Goal: Information Seeking & Learning: Check status

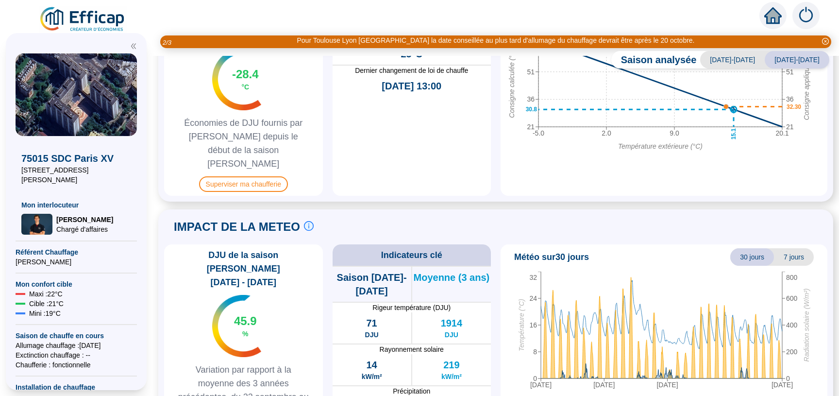
scroll to position [564, 0]
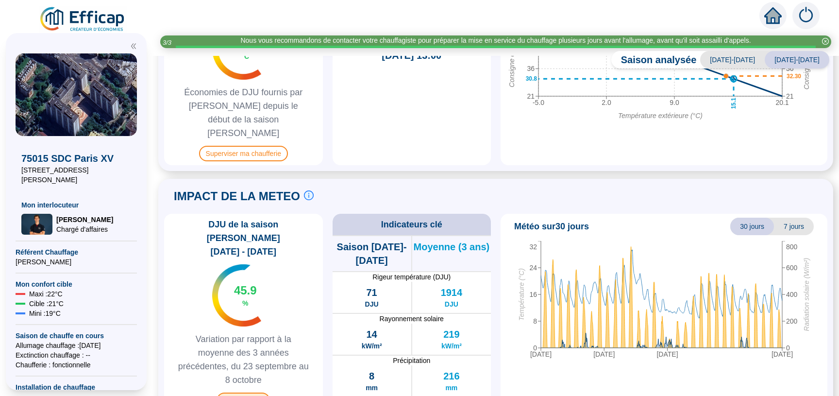
click at [247, 392] on span "Voir la météo" at bounding box center [243, 400] width 53 height 16
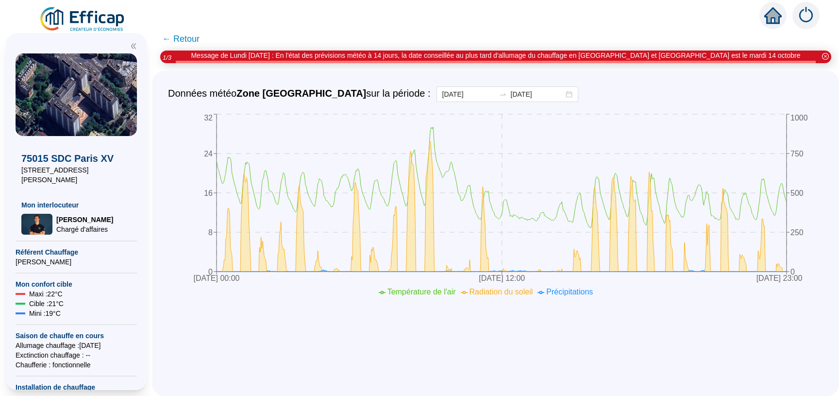
click at [190, 36] on span "← Retour" at bounding box center [180, 39] width 37 height 14
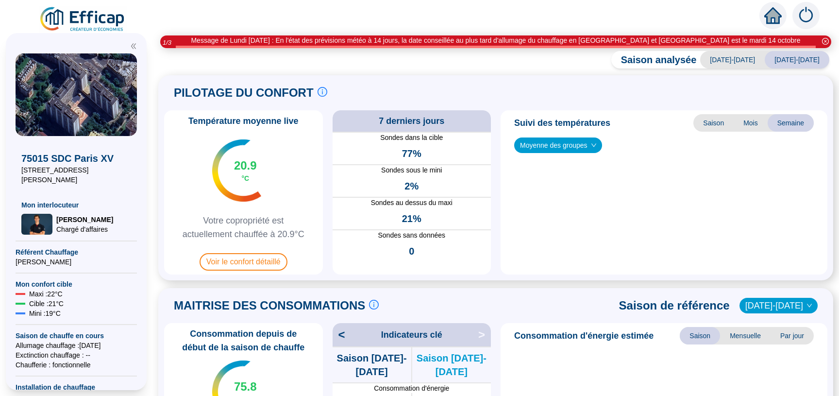
scroll to position [564, 0]
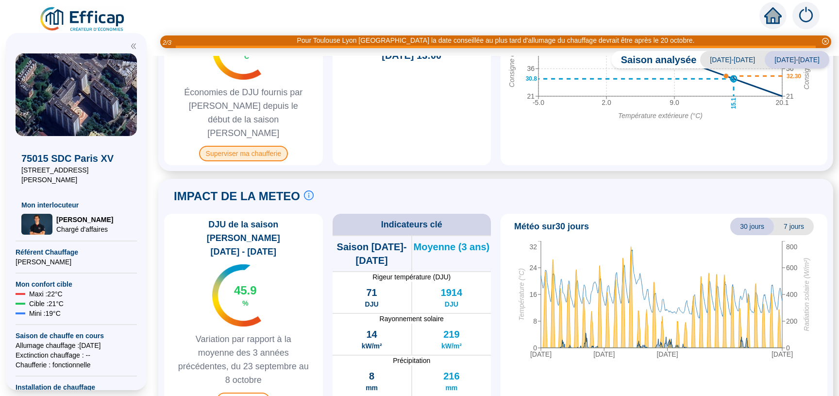
click at [237, 146] on span "Superviser ma chaufferie" at bounding box center [243, 154] width 89 height 16
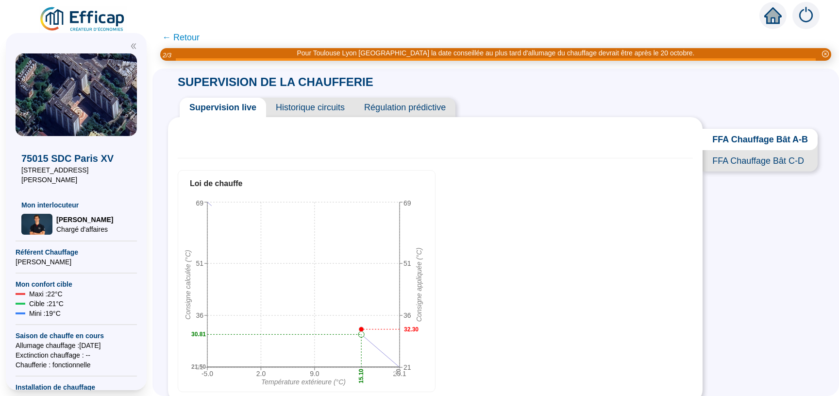
scroll to position [5, 0]
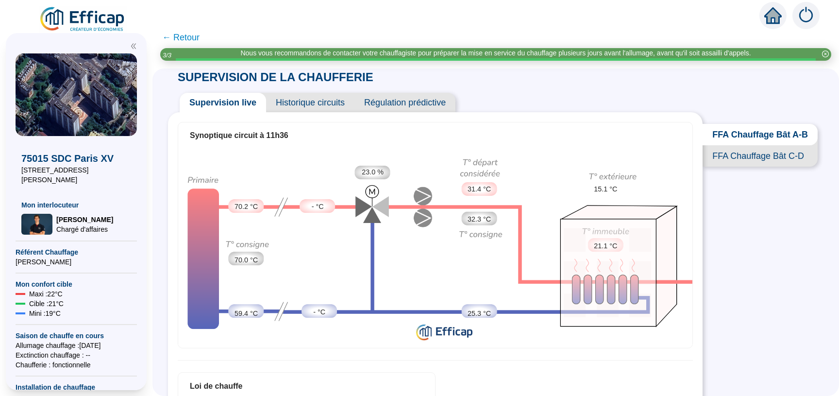
click at [188, 36] on span "← Retour" at bounding box center [180, 38] width 37 height 14
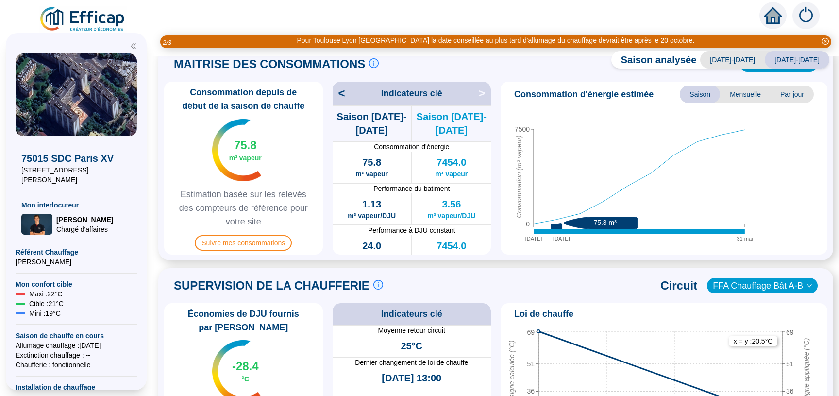
scroll to position [241, 0]
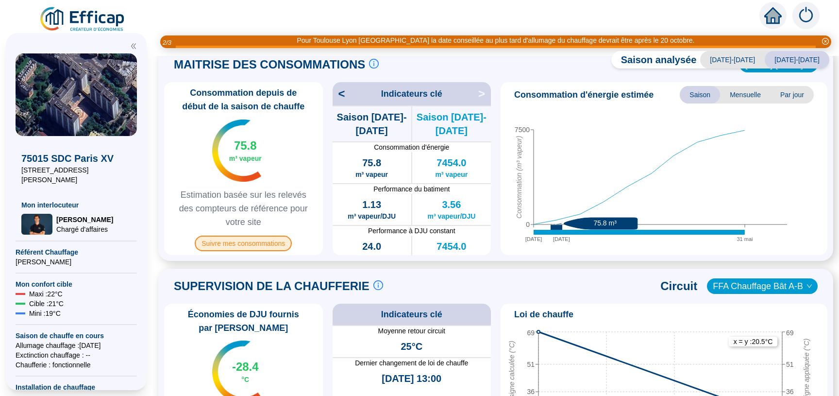
click at [258, 244] on span "Suivre mes consommations" at bounding box center [243, 244] width 97 height 16
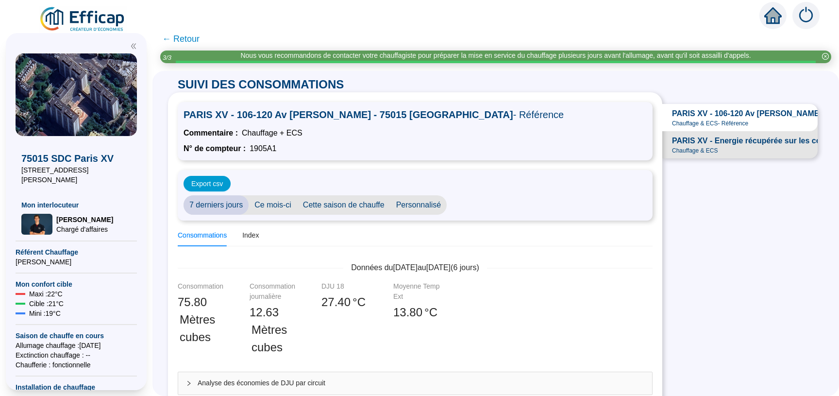
click at [429, 207] on span "Personnalisé" at bounding box center [419, 204] width 57 height 19
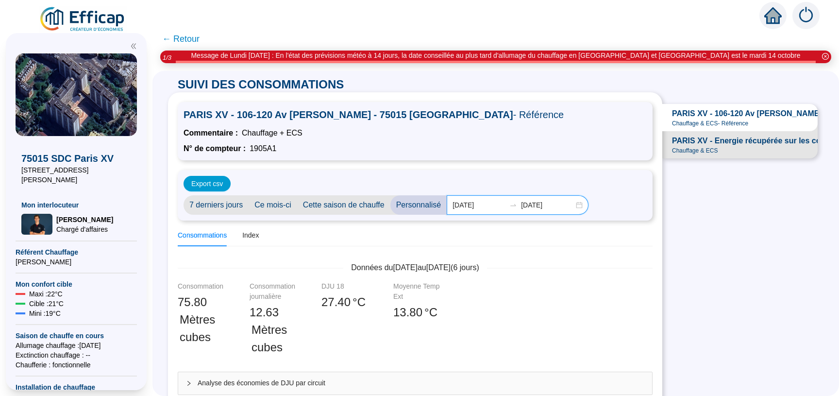
click at [487, 206] on input "[DATE]" at bounding box center [479, 205] width 53 height 10
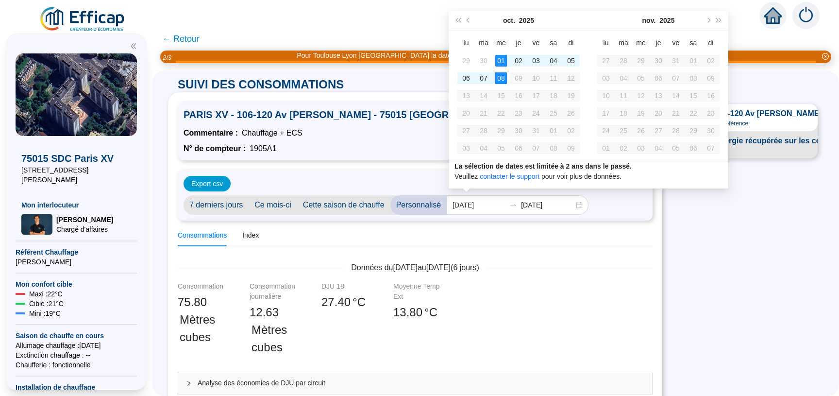
click at [505, 240] on div "Consommations Index" at bounding box center [415, 235] width 475 height 22
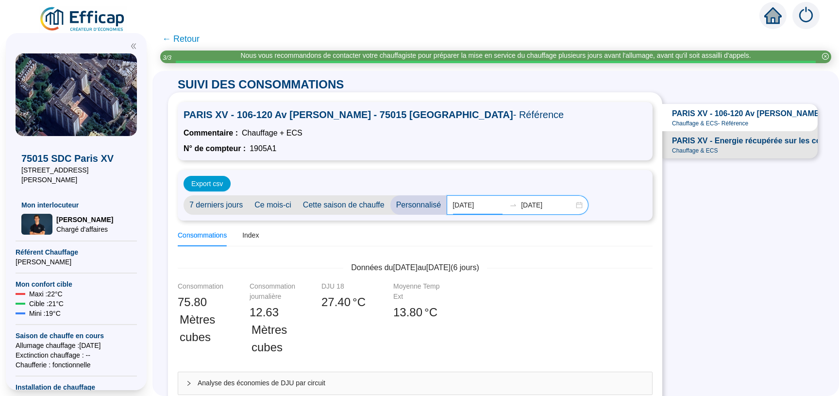
drag, startPoint x: 493, startPoint y: 204, endPoint x: 438, endPoint y: 208, distance: 55.1
click at [453, 208] on input "[DATE]" at bounding box center [479, 205] width 53 height 10
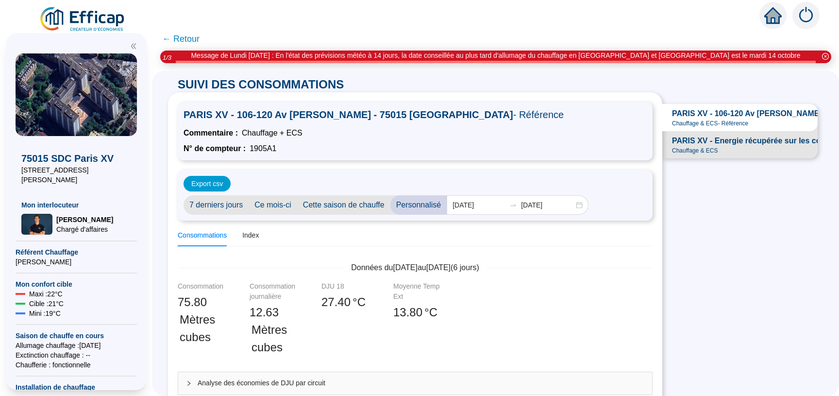
click at [537, 239] on div "Consommations Index" at bounding box center [415, 235] width 475 height 22
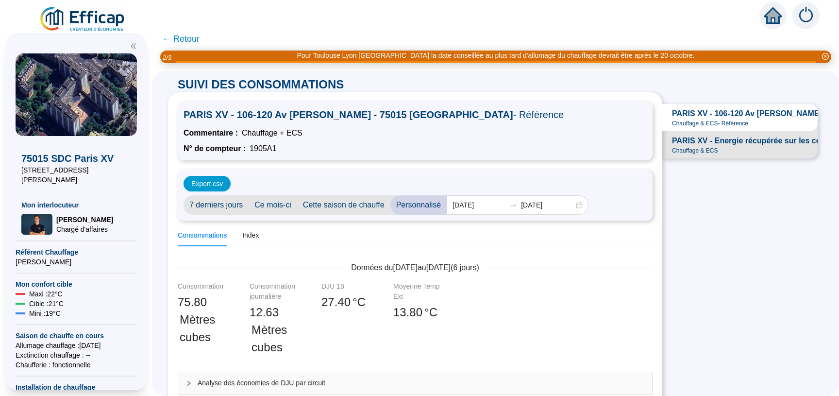
click at [703, 117] on span "PARIS XV - 106-120 Av [PERSON_NAME] - 75015 [GEOGRAPHIC_DATA]" at bounding box center [804, 114] width 264 height 12
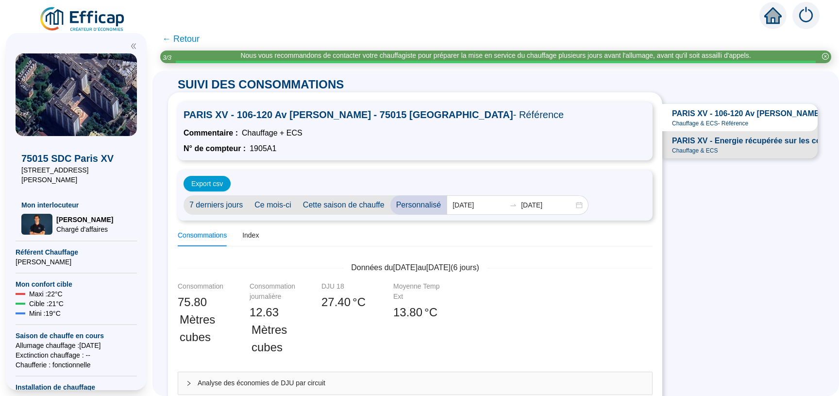
click at [697, 147] on span "PARIS XV - Energie récupérée sur les condensats" at bounding box center [763, 141] width 183 height 12
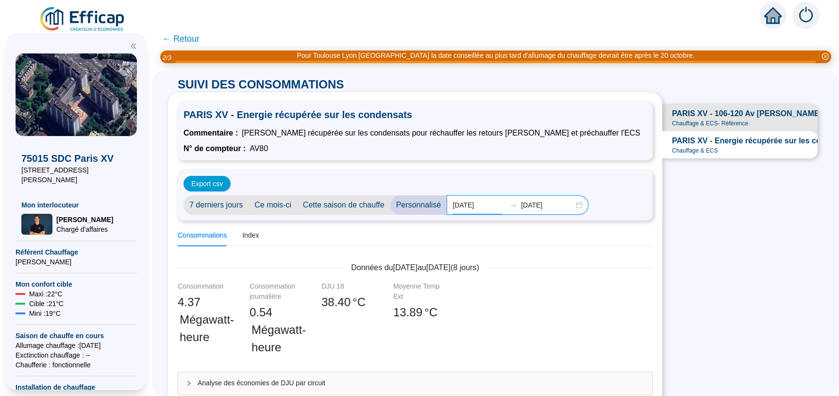
click at [469, 204] on input "[DATE]" at bounding box center [479, 205] width 53 height 10
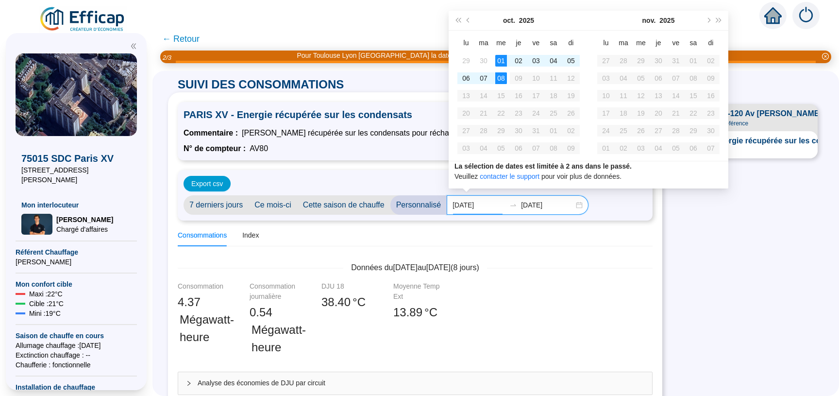
click at [467, 205] on input "[DATE]" at bounding box center [479, 205] width 53 height 10
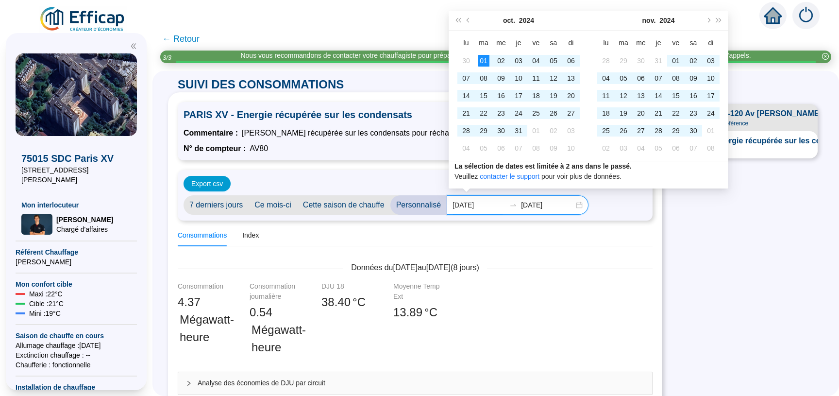
type input "[DATE]"
click at [527, 203] on input "[DATE]" at bounding box center [547, 205] width 53 height 10
click at [536, 207] on input "[DATE]" at bounding box center [547, 205] width 53 height 10
click at [531, 206] on input "[DATE]" at bounding box center [547, 205] width 53 height 10
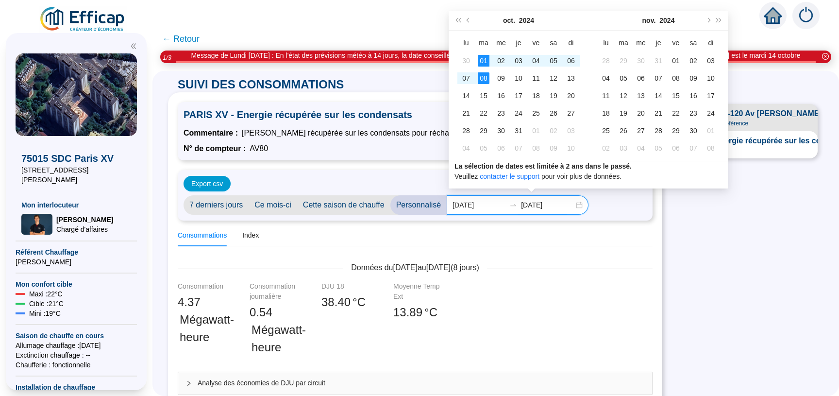
type input "[DATE]"
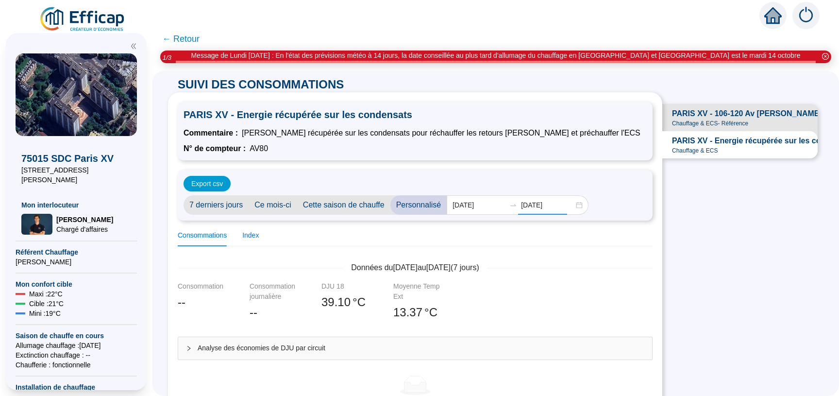
click at [259, 236] on div "Index" at bounding box center [250, 235] width 17 height 10
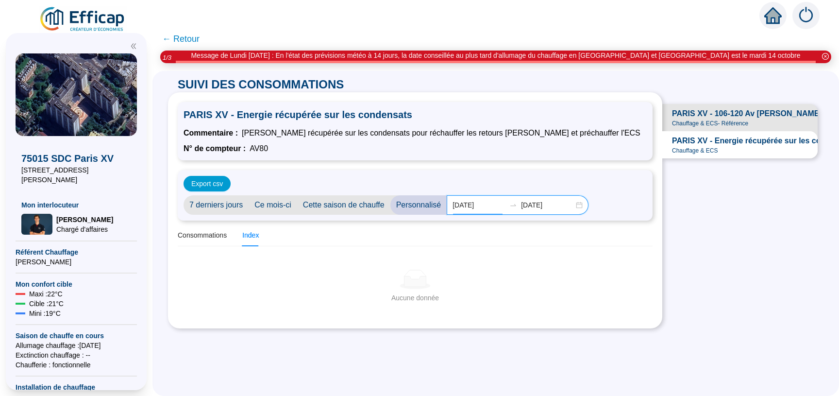
drag, startPoint x: 479, startPoint y: 204, endPoint x: 474, endPoint y: 206, distance: 5.1
click at [474, 206] on input "[DATE]" at bounding box center [479, 205] width 53 height 10
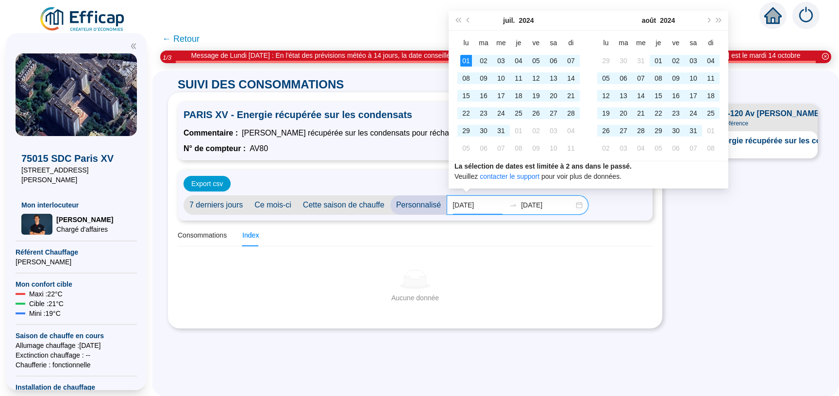
type input "[DATE]"
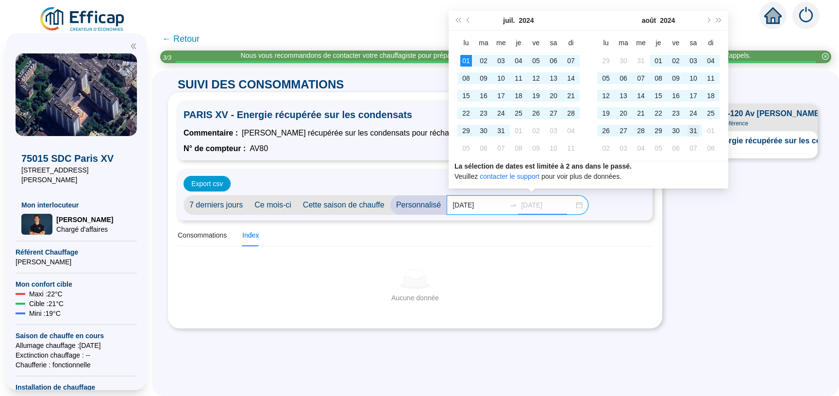
type input "[DATE]"
click at [698, 131] on div "31" at bounding box center [694, 131] width 12 height 12
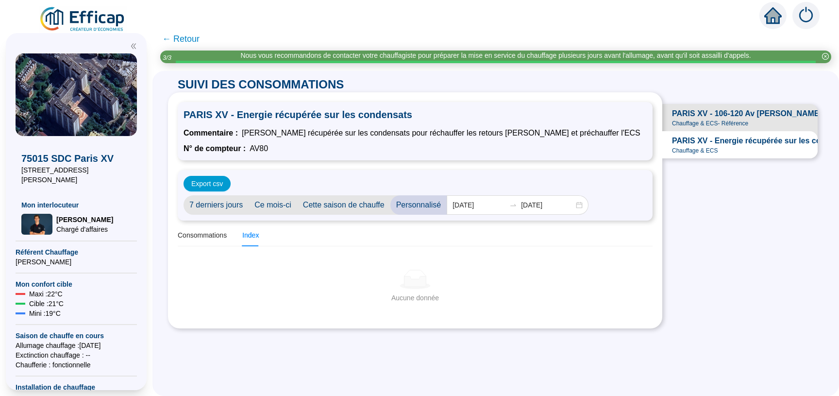
click at [710, 114] on span "PARIS XV - 106-120 Av [PERSON_NAME] - 75015 [GEOGRAPHIC_DATA]" at bounding box center [804, 114] width 264 height 12
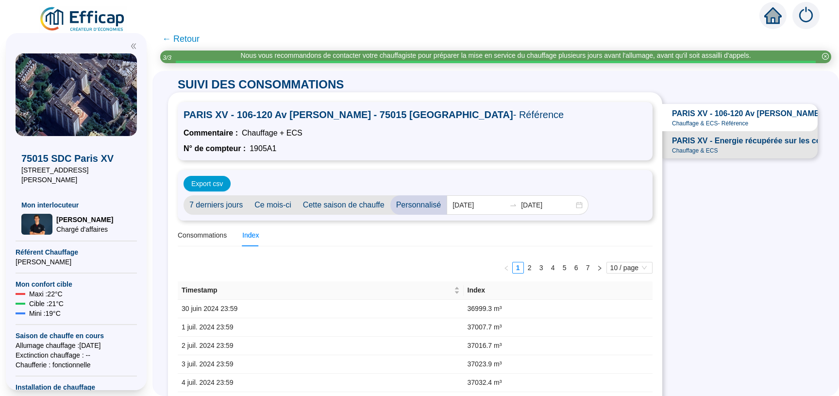
click at [713, 146] on span "PARIS XV - Energie récupérée sur les condensats" at bounding box center [763, 141] width 183 height 12
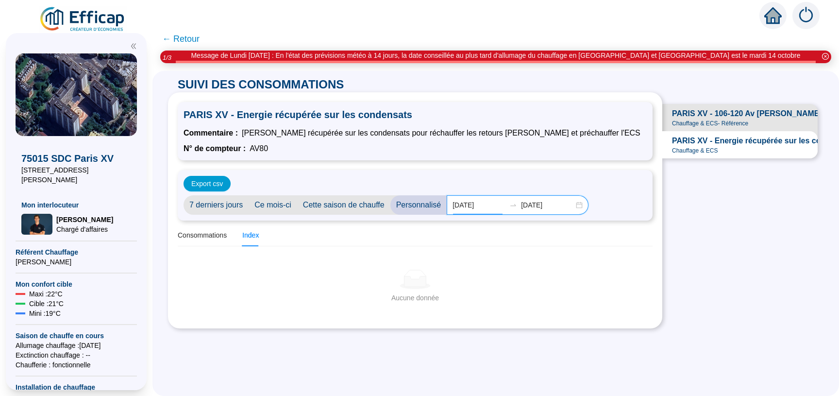
click at [469, 205] on input "[DATE]" at bounding box center [479, 205] width 53 height 10
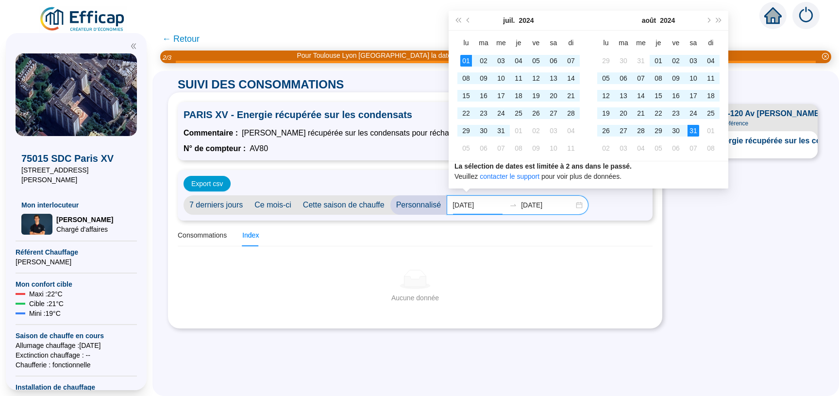
click at [466, 204] on input "[DATE]" at bounding box center [479, 205] width 53 height 10
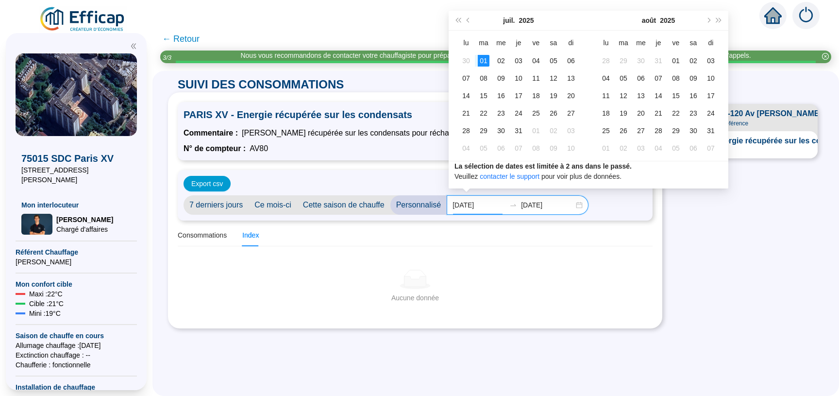
type input "[DATE]"
click at [531, 204] on input "[DATE]" at bounding box center [547, 205] width 53 height 10
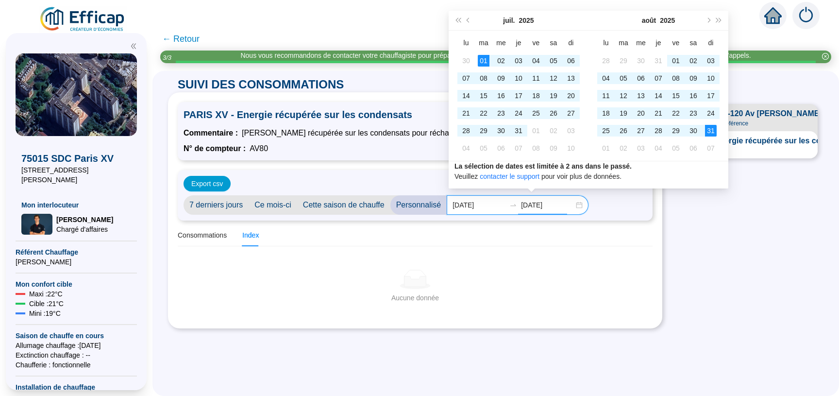
type input "[DATE]"
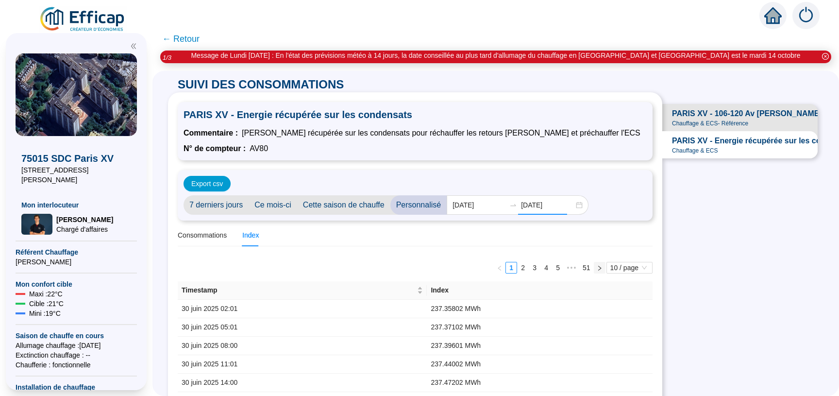
click at [597, 270] on icon "right" at bounding box center [600, 268] width 6 height 6
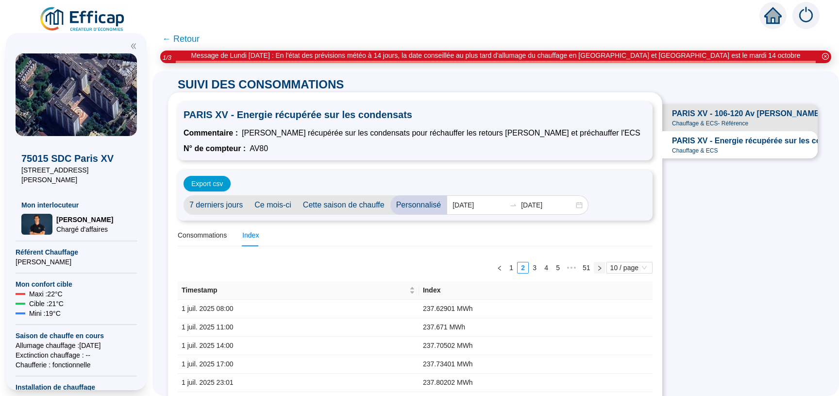
click at [597, 270] on icon "right" at bounding box center [600, 268] width 6 height 6
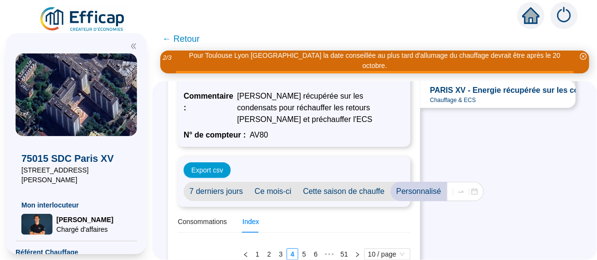
scroll to position [60, 0]
click at [422, 182] on span "Personnalisé" at bounding box center [419, 191] width 57 height 19
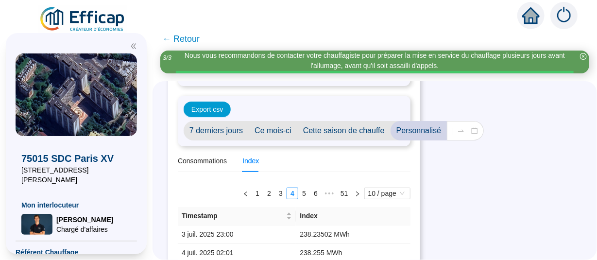
scroll to position [121, 0]
click at [423, 131] on span "Personnalisé" at bounding box center [419, 130] width 57 height 19
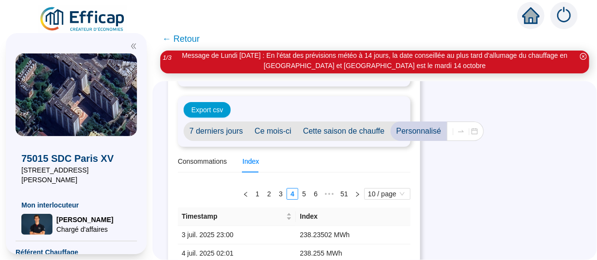
click at [357, 133] on span "Cette saison de chauffe" at bounding box center [343, 130] width 93 height 19
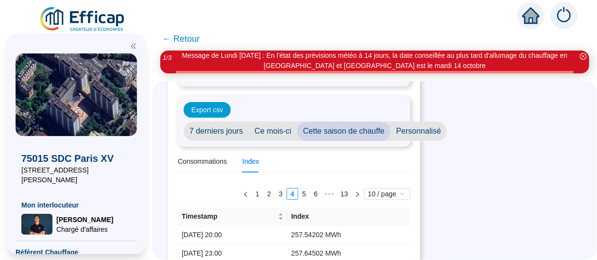
click at [426, 132] on span "Personnalisé" at bounding box center [419, 130] width 57 height 19
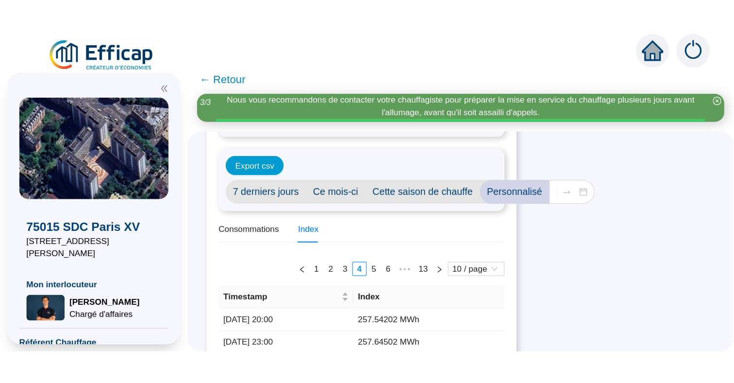
scroll to position [121, 0]
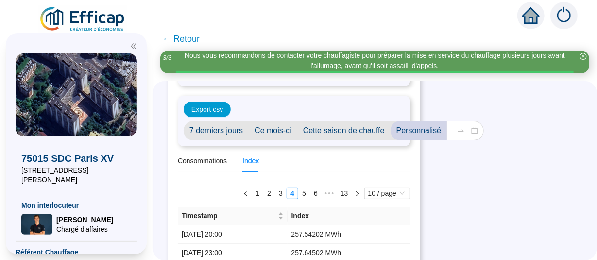
click at [421, 126] on span "Personnalisé" at bounding box center [419, 130] width 57 height 19
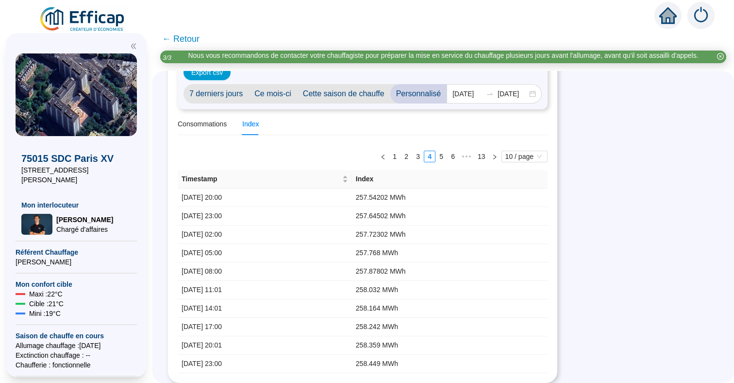
scroll to position [0, 0]
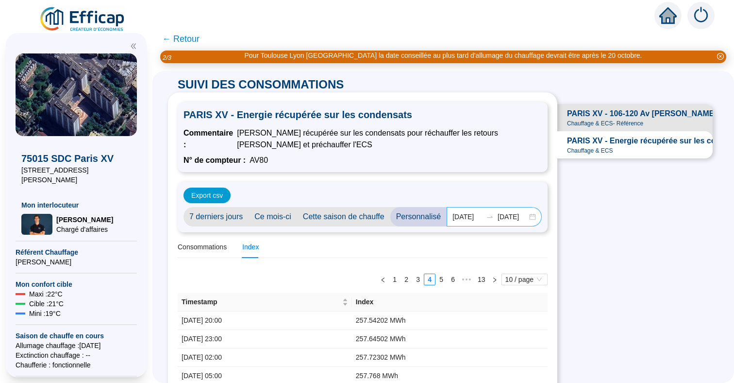
click at [479, 226] on div "[DATE] [DATE]" at bounding box center [494, 216] width 95 height 19
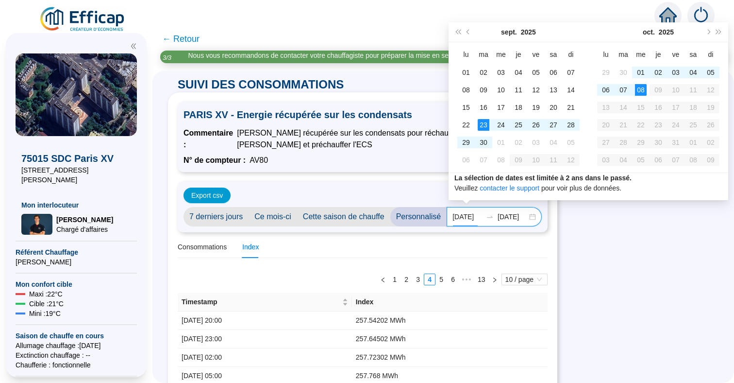
click at [467, 217] on input "[DATE]" at bounding box center [468, 217] width 30 height 10
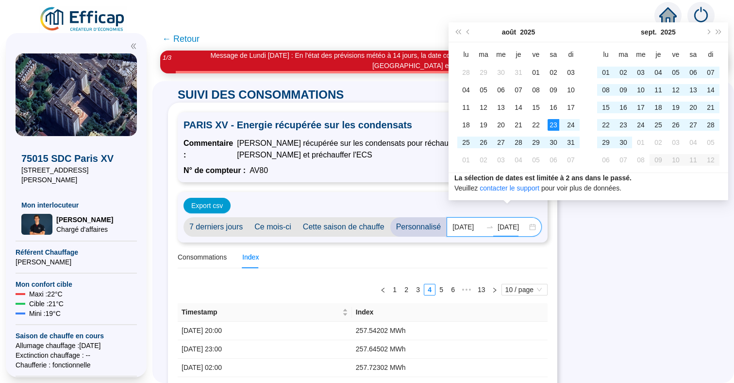
scroll to position [0, 9]
click at [390, 290] on link "1" at bounding box center [395, 289] width 11 height 11
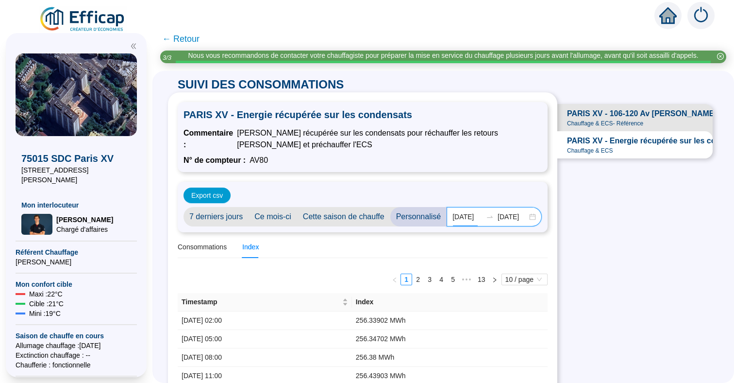
click at [465, 216] on input "[DATE]" at bounding box center [468, 217] width 30 height 10
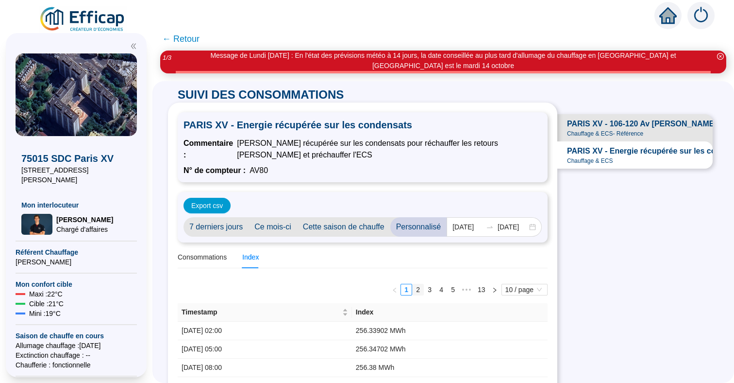
click at [413, 291] on link "2" at bounding box center [418, 289] width 11 height 11
click at [401, 291] on link "1" at bounding box center [406, 289] width 11 height 11
click at [470, 226] on input "[DATE]" at bounding box center [468, 227] width 30 height 10
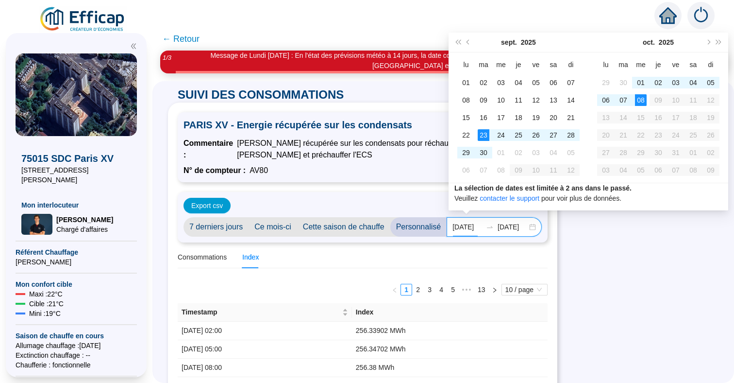
click at [466, 225] on input "[DATE]" at bounding box center [468, 227] width 30 height 10
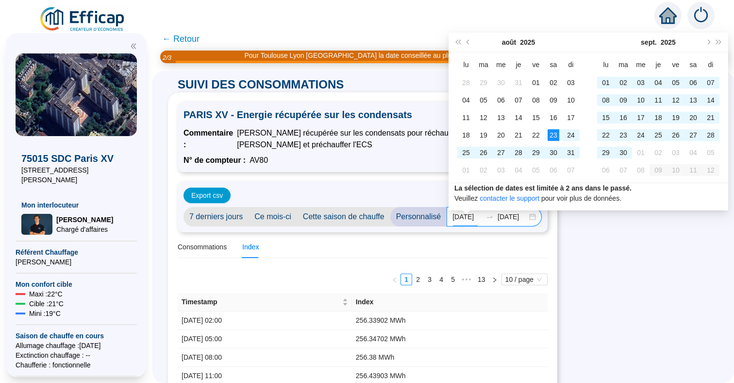
type input "[DATE]"
click at [502, 220] on input "[DATE]" at bounding box center [513, 217] width 30 height 10
click at [514, 217] on input "[DATE]" at bounding box center [513, 217] width 30 height 10
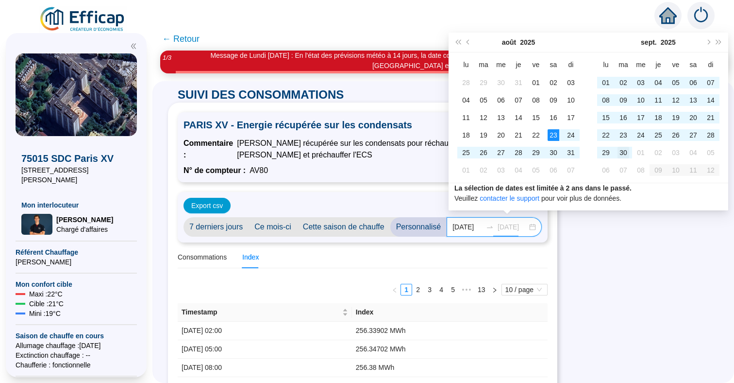
type input "[DATE]"
click at [628, 151] on div "30" at bounding box center [624, 153] width 12 height 12
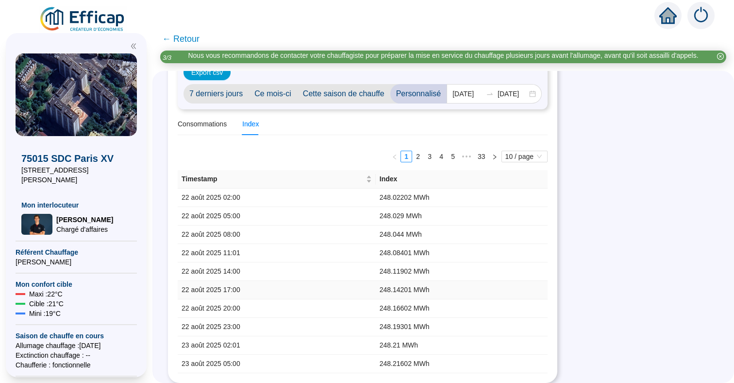
scroll to position [0, 0]
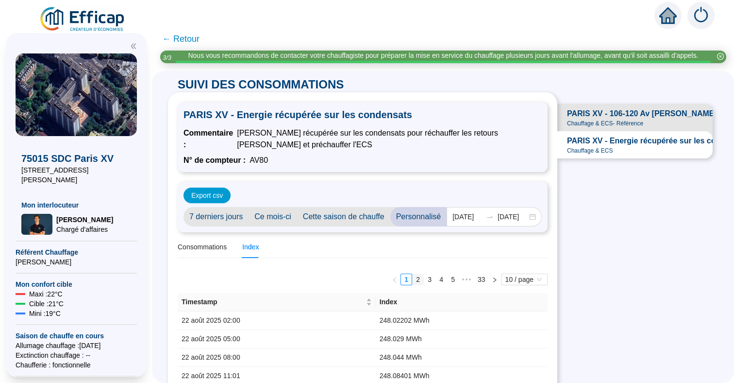
click at [413, 278] on link "2" at bounding box center [418, 279] width 11 height 11
click at [425, 279] on link "3" at bounding box center [430, 279] width 11 height 11
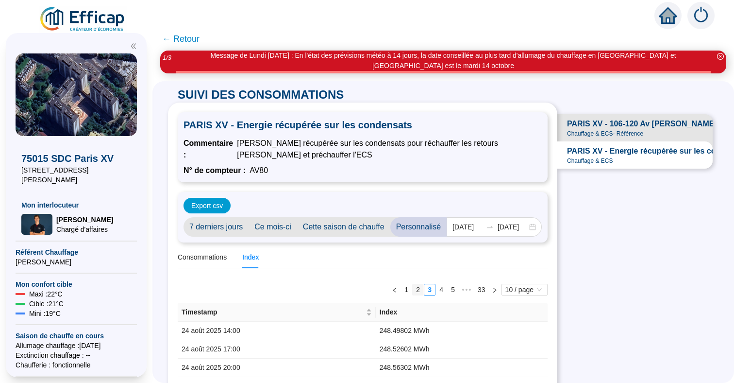
click at [413, 289] on link "2" at bounding box center [418, 289] width 11 height 11
click at [425, 288] on link "3" at bounding box center [430, 289] width 11 height 11
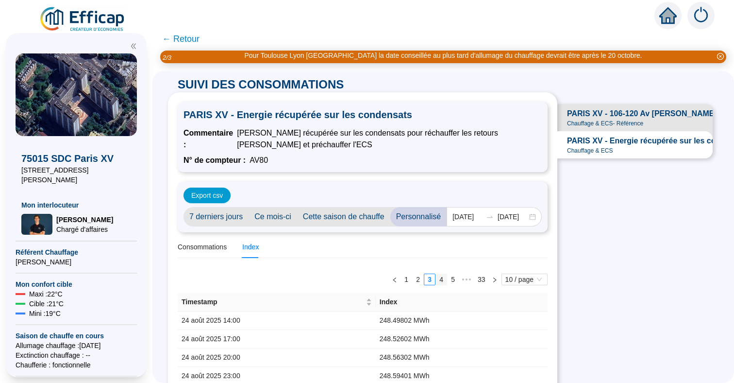
click at [435, 288] on div "1 2 3 4 5 ••• 33 10 / page Timestamp Index 24 août 2025 14:00 248.49802 MWh 24 …" at bounding box center [363, 384] width 370 height 222
click at [448, 280] on link "5" at bounding box center [453, 279] width 11 height 11
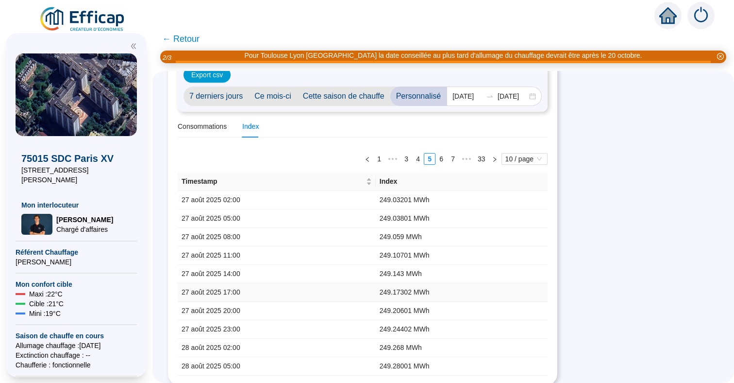
scroll to position [129, 0]
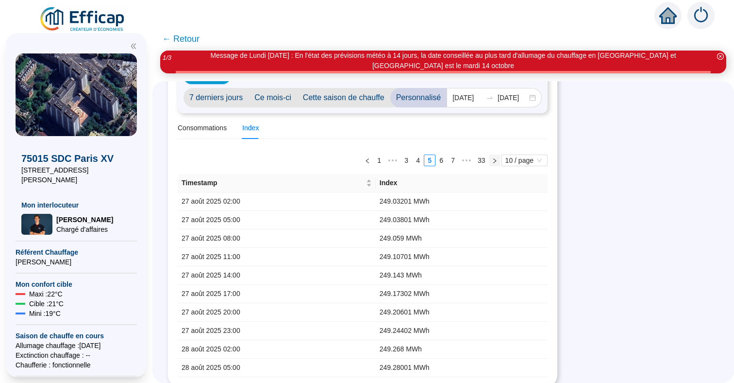
click at [492, 160] on icon "right" at bounding box center [495, 161] width 6 height 6
click at [436, 160] on link "7" at bounding box center [441, 160] width 11 height 11
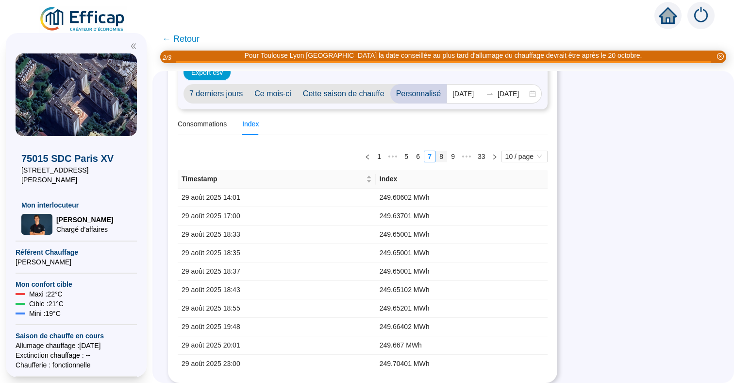
click at [436, 151] on link "8" at bounding box center [441, 156] width 11 height 11
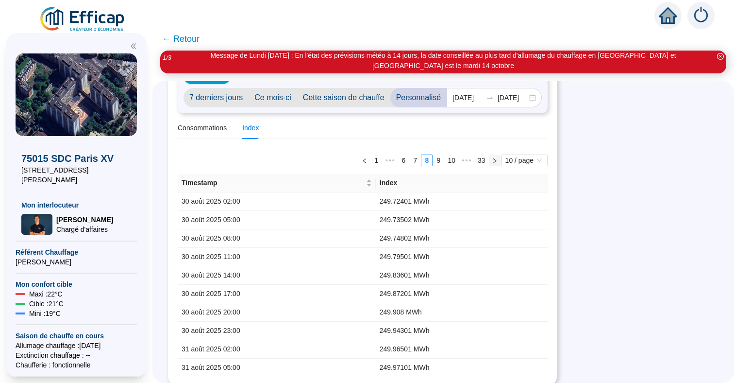
click at [487, 150] on div "1 ••• 6 7 8 9 10 ••• 33 10 / page Timestamp Index 30 août 2025 02:00 249.72401 …" at bounding box center [363, 262] width 370 height 230
click at [447, 160] on link "10" at bounding box center [452, 160] width 14 height 11
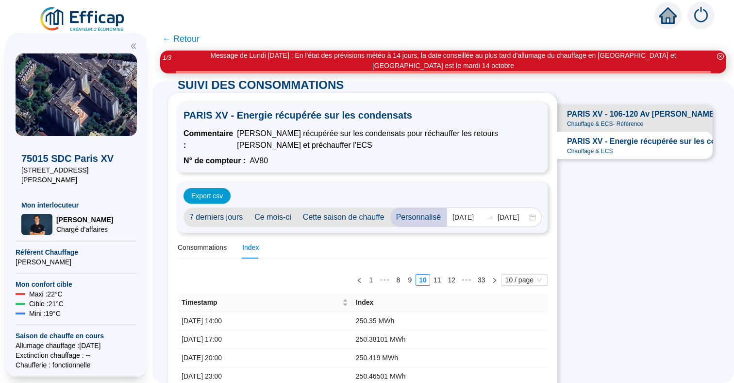
scroll to position [9, 0]
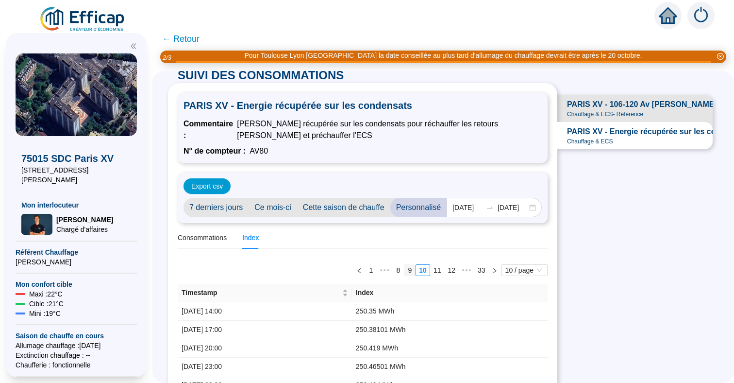
click at [405, 270] on link "9" at bounding box center [410, 270] width 11 height 11
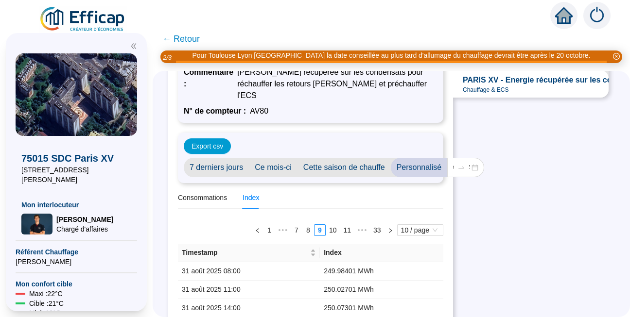
scroll to position [60, 0]
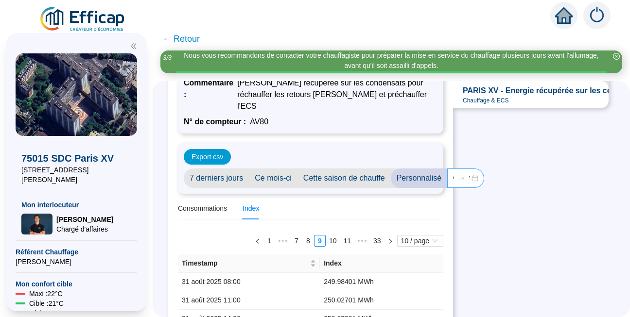
click at [456, 174] on div at bounding box center [461, 178] width 16 height 8
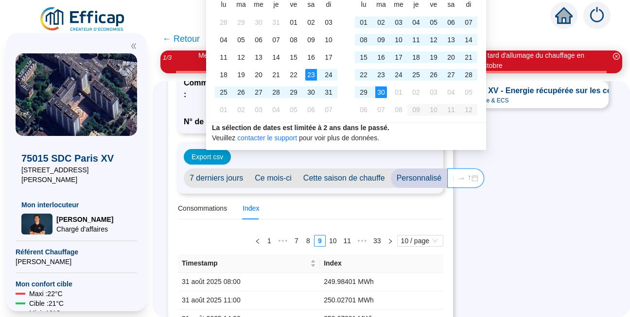
click at [477, 169] on div "[DATE] [DATE]" at bounding box center [465, 178] width 37 height 19
click at [467, 174] on div at bounding box center [461, 178] width 16 height 8
click at [463, 177] on icon "swap-right" at bounding box center [461, 178] width 6 height 2
click at [453, 169] on div "[DATE] [DATE]" at bounding box center [465, 178] width 37 height 19
click at [455, 169] on div "[DATE] [DATE]" at bounding box center [465, 178] width 37 height 19
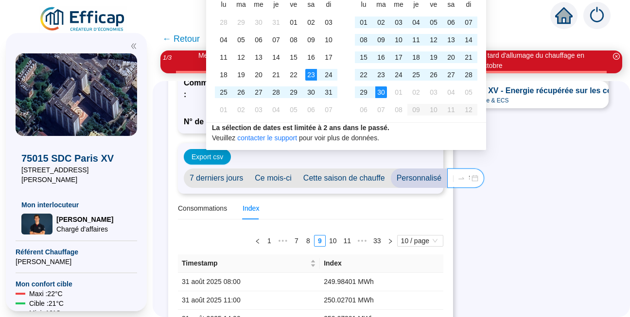
click at [479, 169] on div "[DATE] [DATE]" at bounding box center [465, 178] width 37 height 19
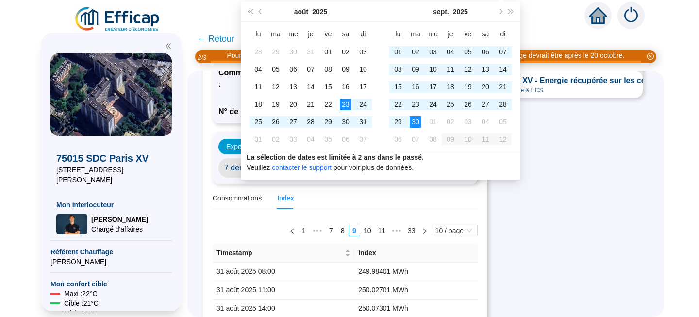
scroll to position [0, 0]
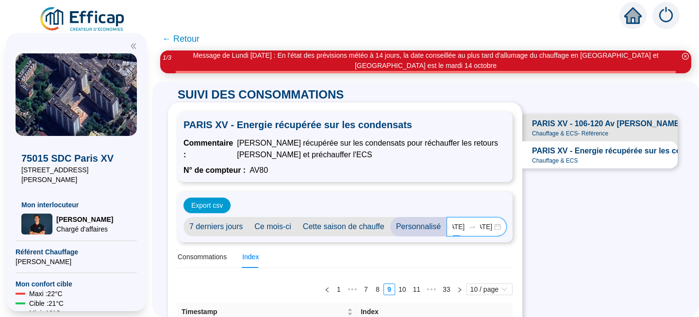
click at [491, 227] on div "[DATE] [DATE]" at bounding box center [477, 226] width 60 height 19
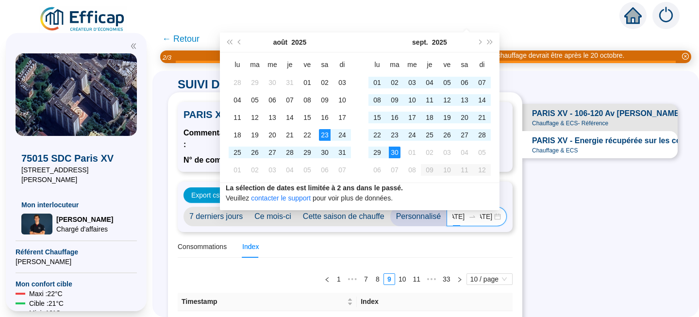
click at [491, 217] on div "[DATE] [DATE]" at bounding box center [477, 216] width 60 height 19
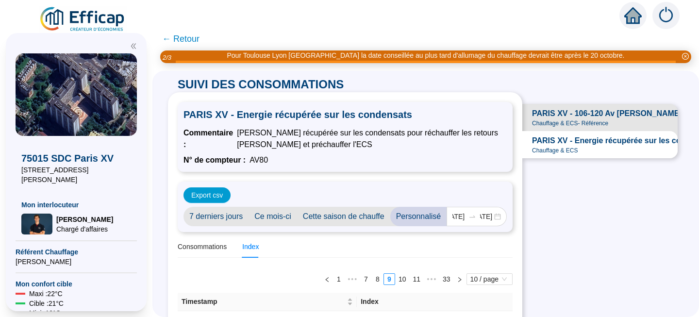
click at [483, 234] on div "PARIS XV - Energie récupérée sur les condensats Commentaire : [PERSON_NAME] réc…" at bounding box center [345, 169] width 335 height 134
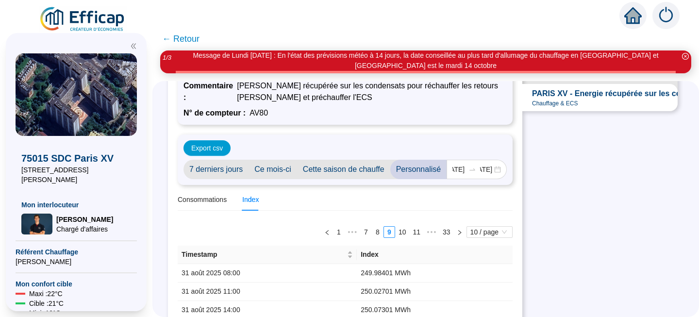
scroll to position [59, 0]
